Goal: Task Accomplishment & Management: Complete application form

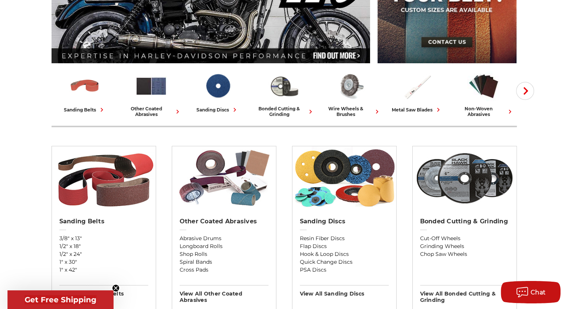
scroll to position [37, 0]
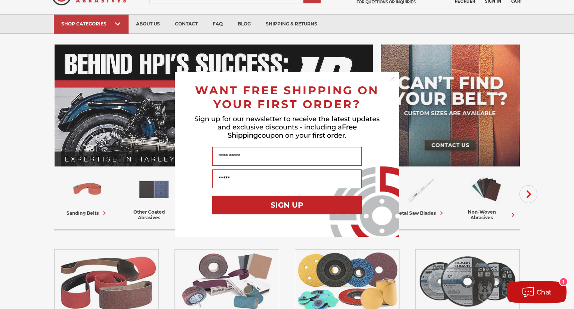
click at [389, 80] on circle "Close dialog" at bounding box center [392, 78] width 7 height 7
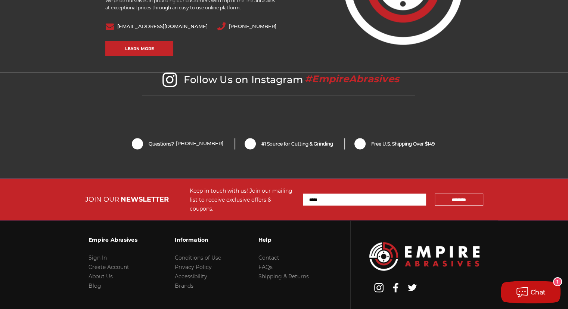
scroll to position [1606, 0]
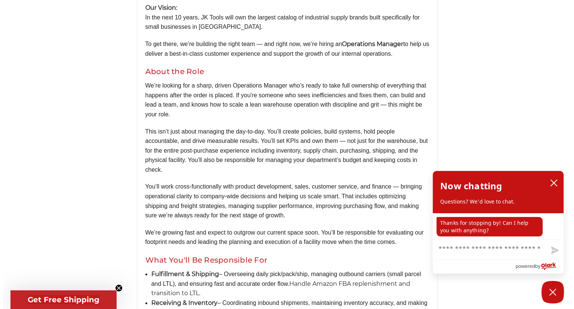
scroll to position [299, 0]
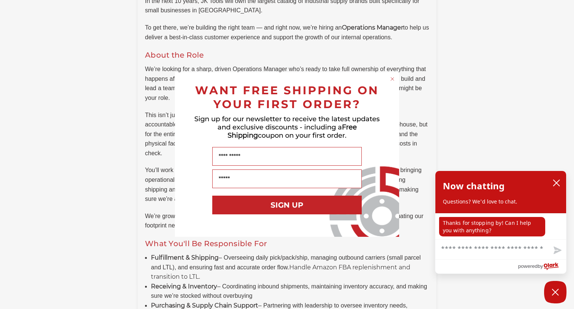
click at [390, 78] on circle "Close dialog" at bounding box center [392, 78] width 7 height 7
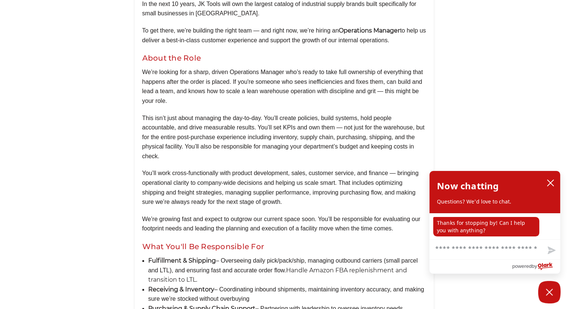
scroll to position [112, 0]
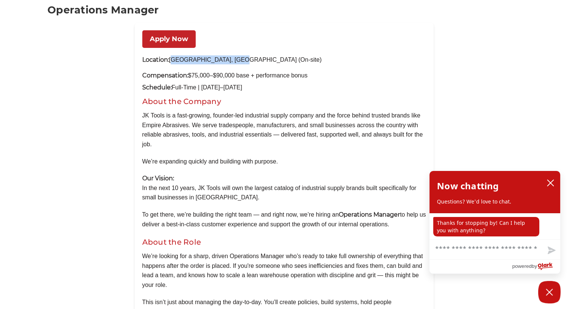
drag, startPoint x: 230, startPoint y: 59, endPoint x: 171, endPoint y: 60, distance: 58.7
click at [171, 60] on p "Location: Islandia, NY (On-site)" at bounding box center [284, 59] width 284 height 9
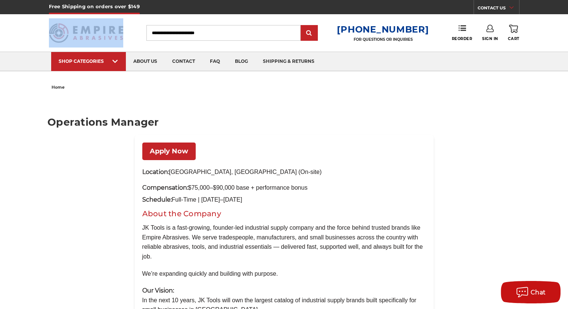
drag, startPoint x: 107, startPoint y: 35, endPoint x: 66, endPoint y: 29, distance: 41.5
click at [66, 29] on div at bounding box center [88, 32] width 78 height 37
copy h1
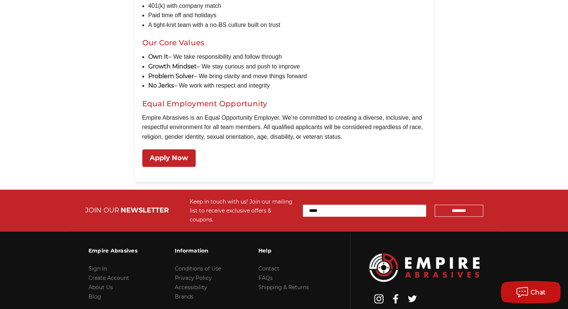
scroll to position [897, 0]
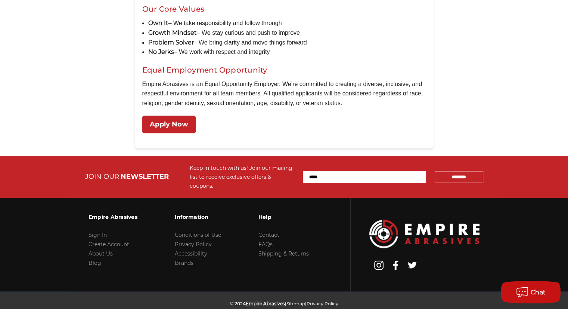
click at [157, 122] on link "Apply Now" at bounding box center [168, 124] width 53 height 18
